Goal: Task Accomplishment & Management: Manage account settings

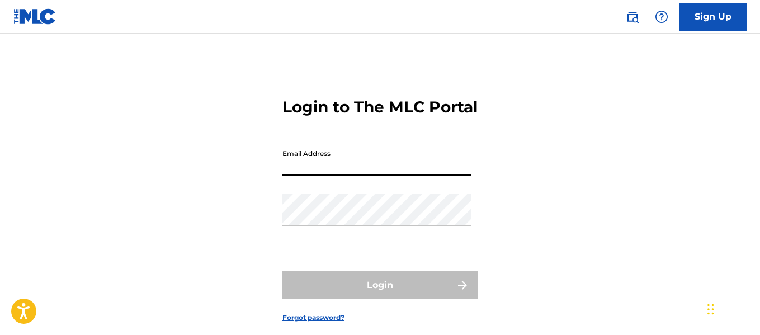
click at [341, 176] on input "Email Address" at bounding box center [376, 160] width 189 height 32
type input "[EMAIL_ADDRESS][DOMAIN_NAME]"
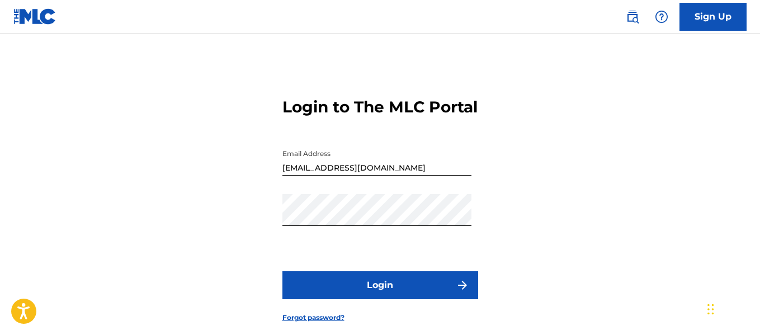
click at [376, 299] on button "Login" at bounding box center [380, 285] width 196 height 28
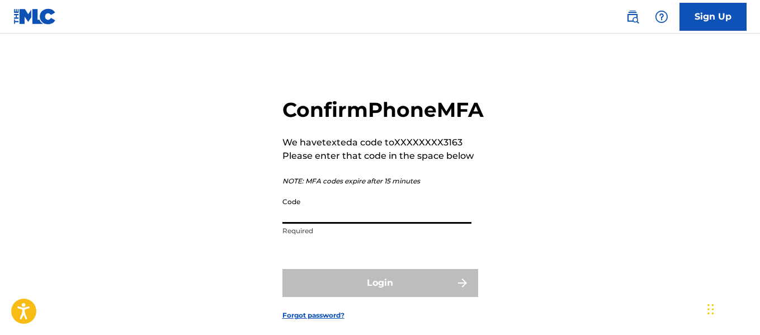
click at [330, 224] on input "Code" at bounding box center [376, 208] width 189 height 32
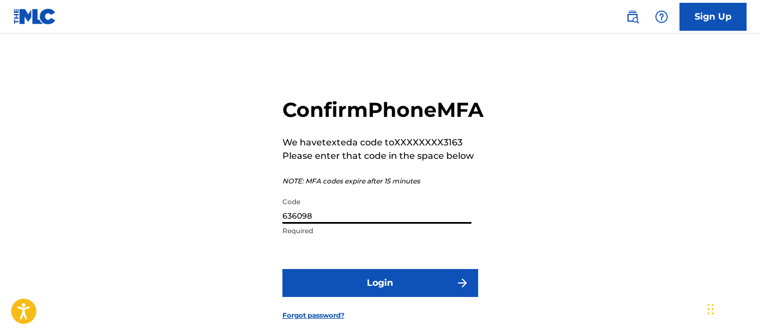
type input "636098"
click at [386, 297] on button "Login" at bounding box center [380, 283] width 196 height 28
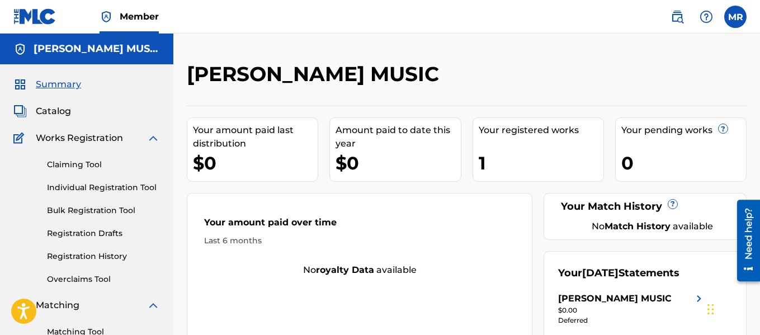
click at [736, 16] on label at bounding box center [735, 17] width 22 height 22
click at [735, 17] on input "[PERSON_NAME] [PERSON_NAME][EMAIL_ADDRESS][DOMAIN_NAME] Notification Preference…" at bounding box center [735, 17] width 0 height 0
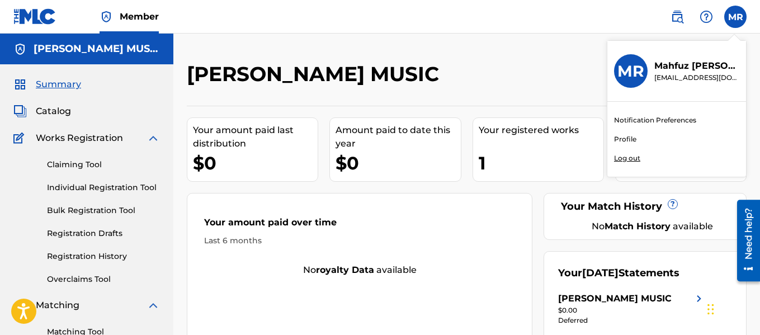
click at [623, 138] on link "Profile" at bounding box center [625, 139] width 22 height 10
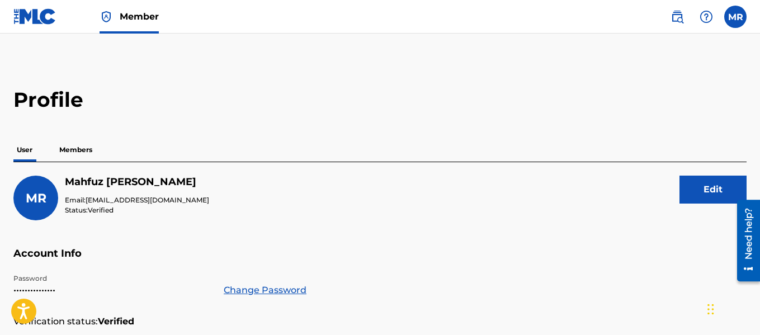
click at [738, 17] on label at bounding box center [735, 17] width 22 height 22
click at [735, 17] on input "[PERSON_NAME] [PERSON_NAME][EMAIL_ADDRESS][DOMAIN_NAME] Notification Preference…" at bounding box center [735, 17] width 0 height 0
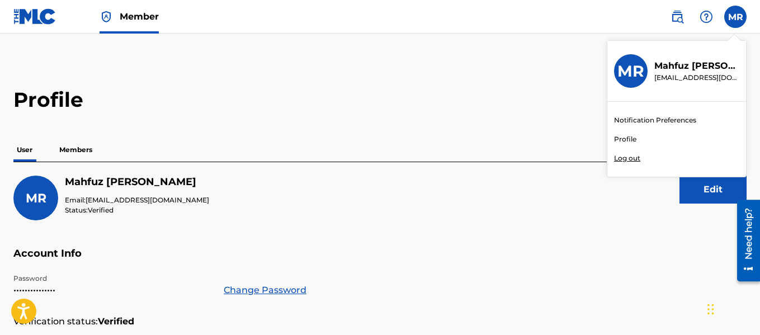
click at [629, 158] on p "Log out" at bounding box center [627, 158] width 26 height 10
click at [735, 17] on input "[PERSON_NAME] [PERSON_NAME][EMAIL_ADDRESS][DOMAIN_NAME] Notification Preference…" at bounding box center [735, 17] width 0 height 0
